Goal: Check status

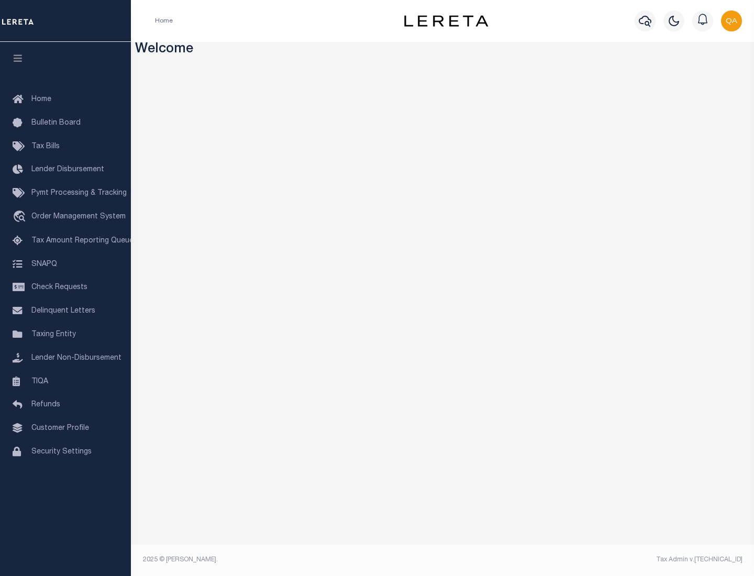
click at [65, 287] on span "Check Requests" at bounding box center [59, 287] width 56 height 7
select select "50"
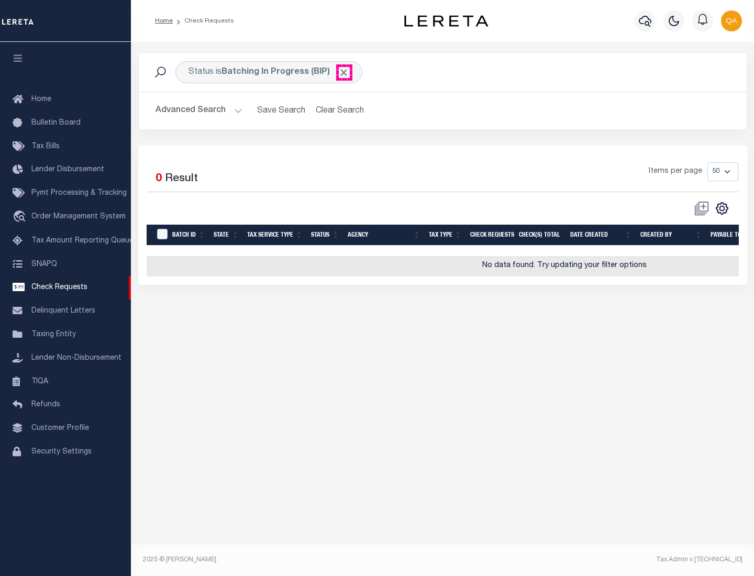
click at [344, 72] on span "Click to Remove" at bounding box center [343, 72] width 11 height 11
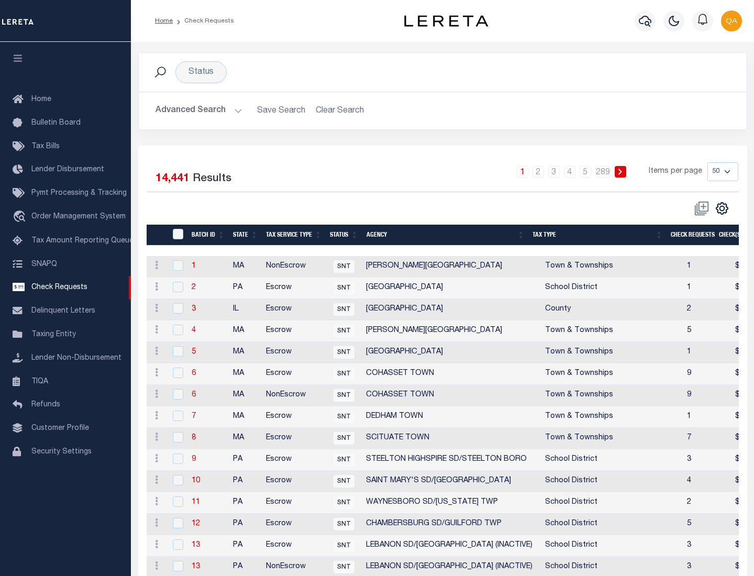
scroll to position [505, 0]
